Goal: Task Accomplishment & Management: Manage account settings

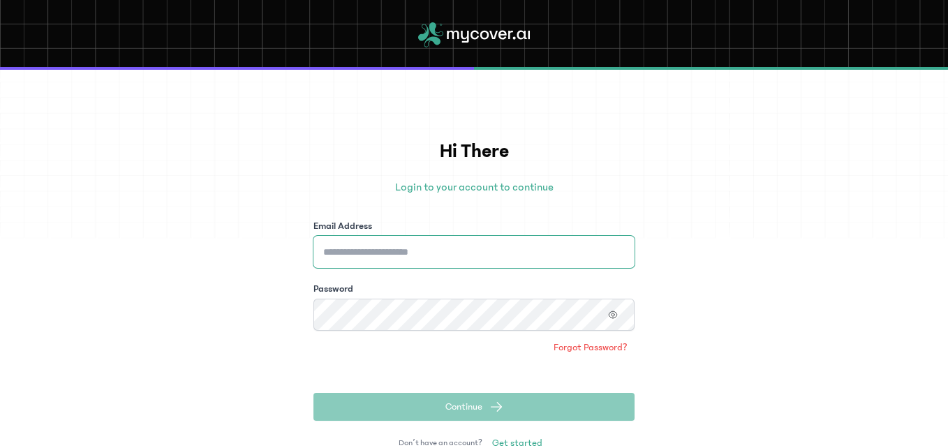
click at [421, 249] on input "Email Address" at bounding box center [473, 252] width 321 height 32
type input "**********"
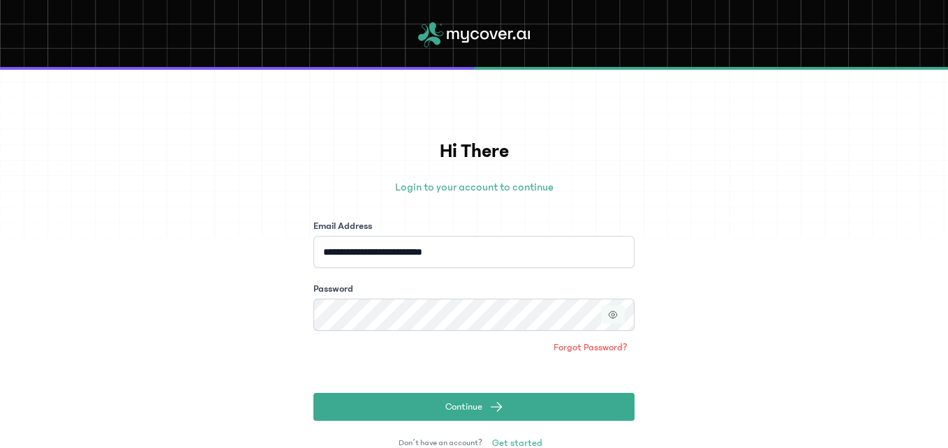
click at [614, 317] on icon "button" at bounding box center [612, 314] width 8 height 7
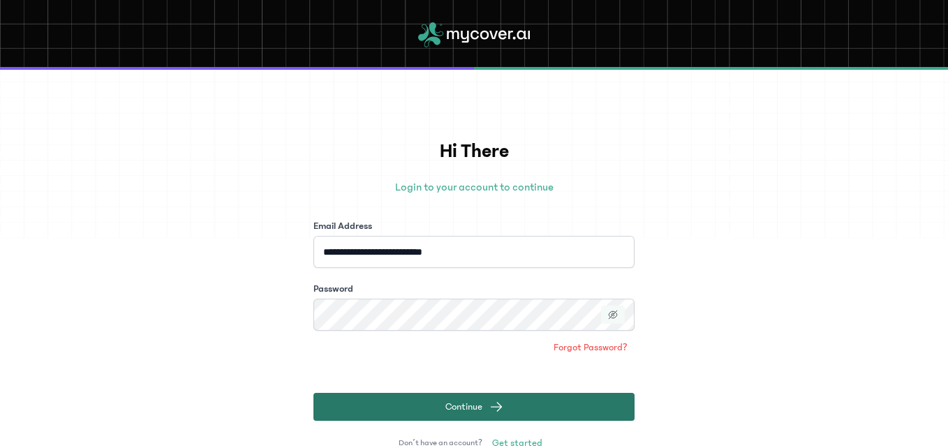
click at [553, 398] on button "Continue" at bounding box center [473, 407] width 321 height 28
click at [608, 410] on button "Continue" at bounding box center [473, 407] width 321 height 28
click at [606, 403] on button "Continue" at bounding box center [473, 407] width 321 height 28
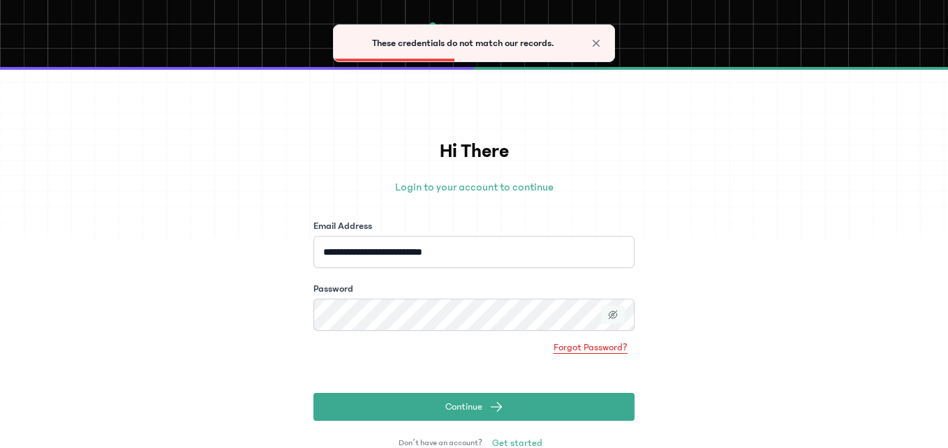
click at [593, 347] on span "Forgot Password?" at bounding box center [590, 348] width 74 height 14
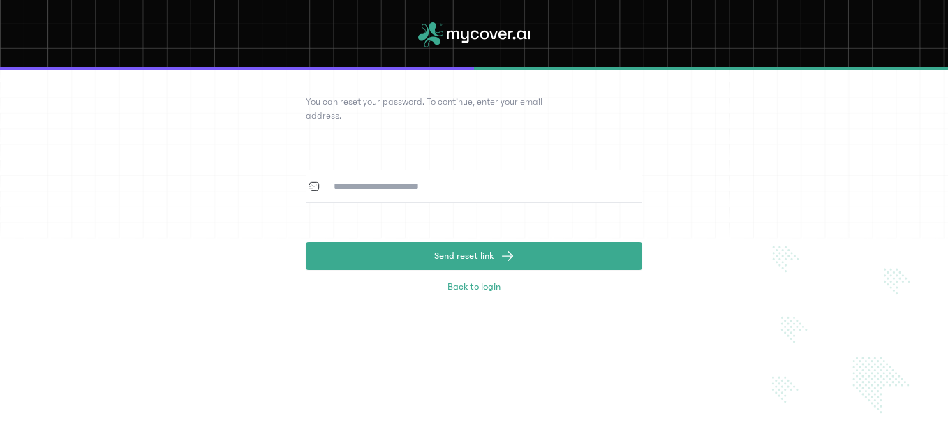
click at [430, 190] on input at bounding box center [482, 186] width 320 height 32
type input "**********"
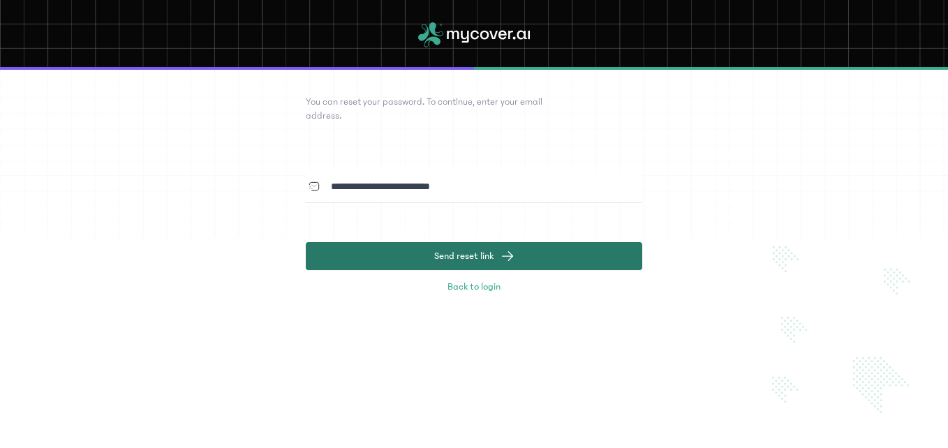
click at [488, 257] on span "Send reset link" at bounding box center [463, 256] width 59 height 14
click at [479, 254] on span "Send reset link" at bounding box center [463, 256] width 59 height 14
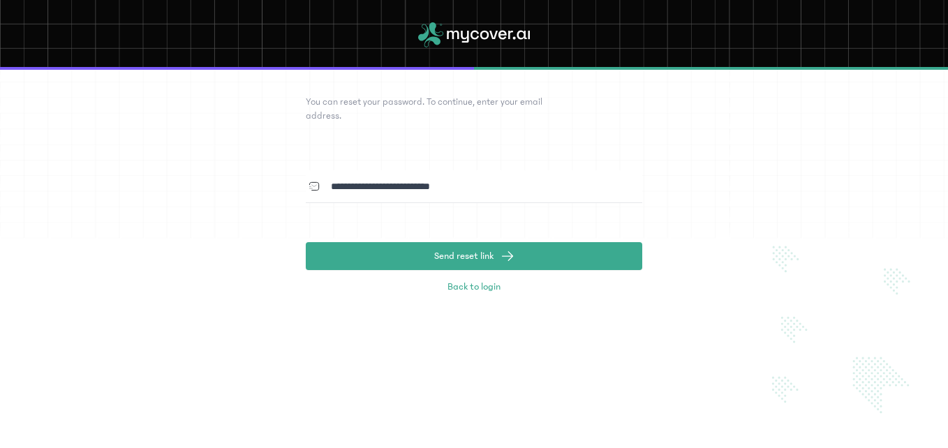
drag, startPoint x: 874, startPoint y: 0, endPoint x: 532, endPoint y: 121, distance: 362.8
click at [532, 121] on p "You can reset your password. To continue, enter your email address." at bounding box center [438, 109] width 265 height 28
